Goal: Entertainment & Leisure: Consume media (video, audio)

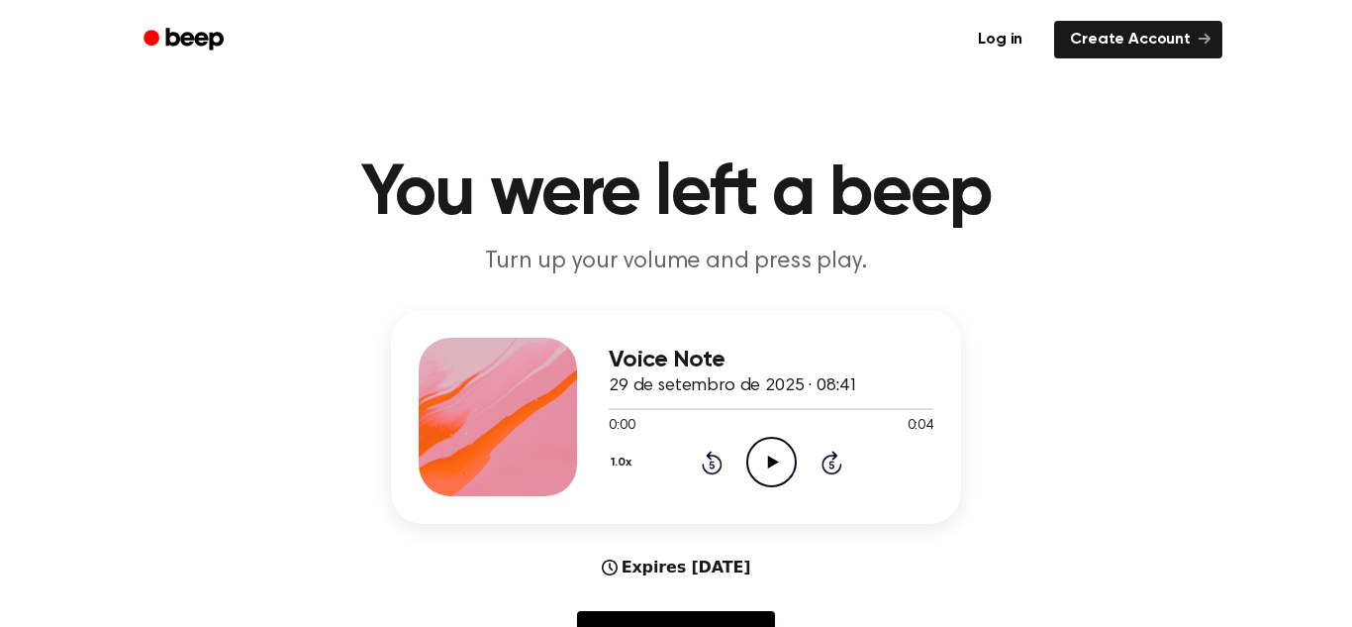
click at [775, 446] on icon "Play Audio" at bounding box center [771, 462] width 50 height 50
click at [773, 451] on icon "Play Audio" at bounding box center [771, 462] width 50 height 50
click at [759, 474] on icon "Play Audio" at bounding box center [771, 462] width 50 height 50
click at [674, 408] on div at bounding box center [659, 409] width 100 height 2
click at [625, 408] on div at bounding box center [771, 409] width 325 height 2
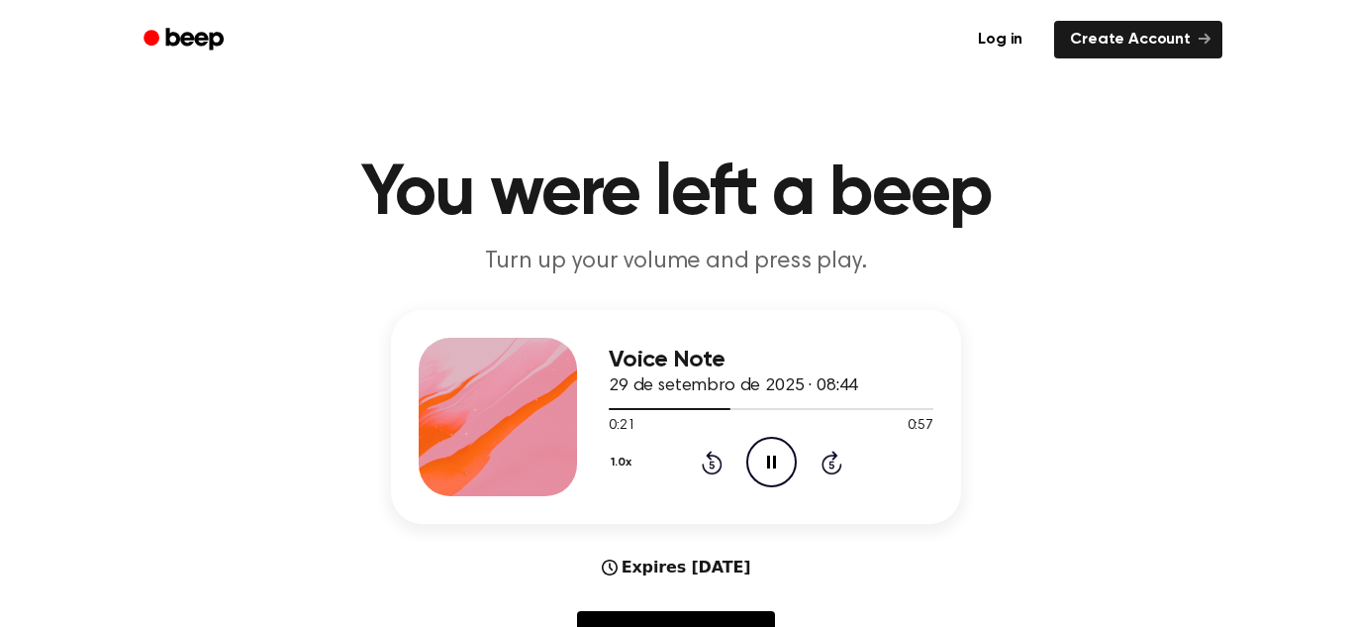
click at [766, 471] on icon "Pause Audio" at bounding box center [771, 462] width 50 height 50
click at [764, 470] on icon "Play Audio" at bounding box center [771, 462] width 50 height 50
click at [758, 472] on icon "Play Audio" at bounding box center [771, 462] width 50 height 50
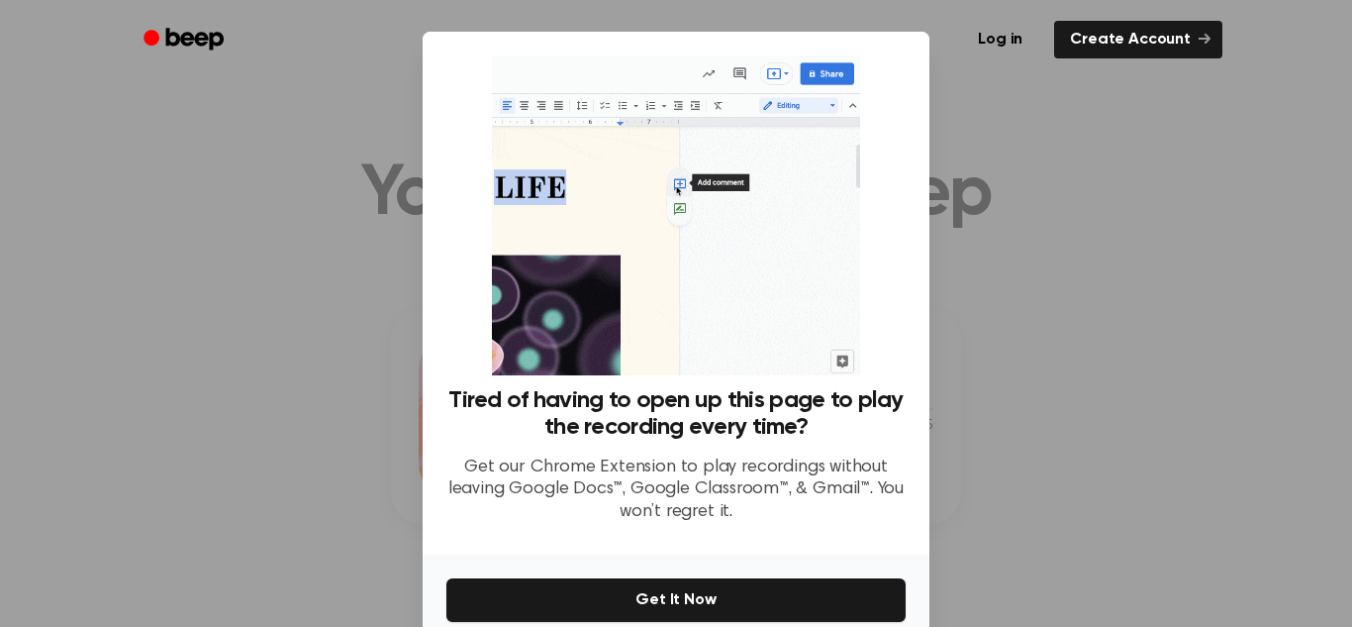
click at [1080, 157] on div at bounding box center [676, 313] width 1352 height 627
